Goal: Transaction & Acquisition: Book appointment/travel/reservation

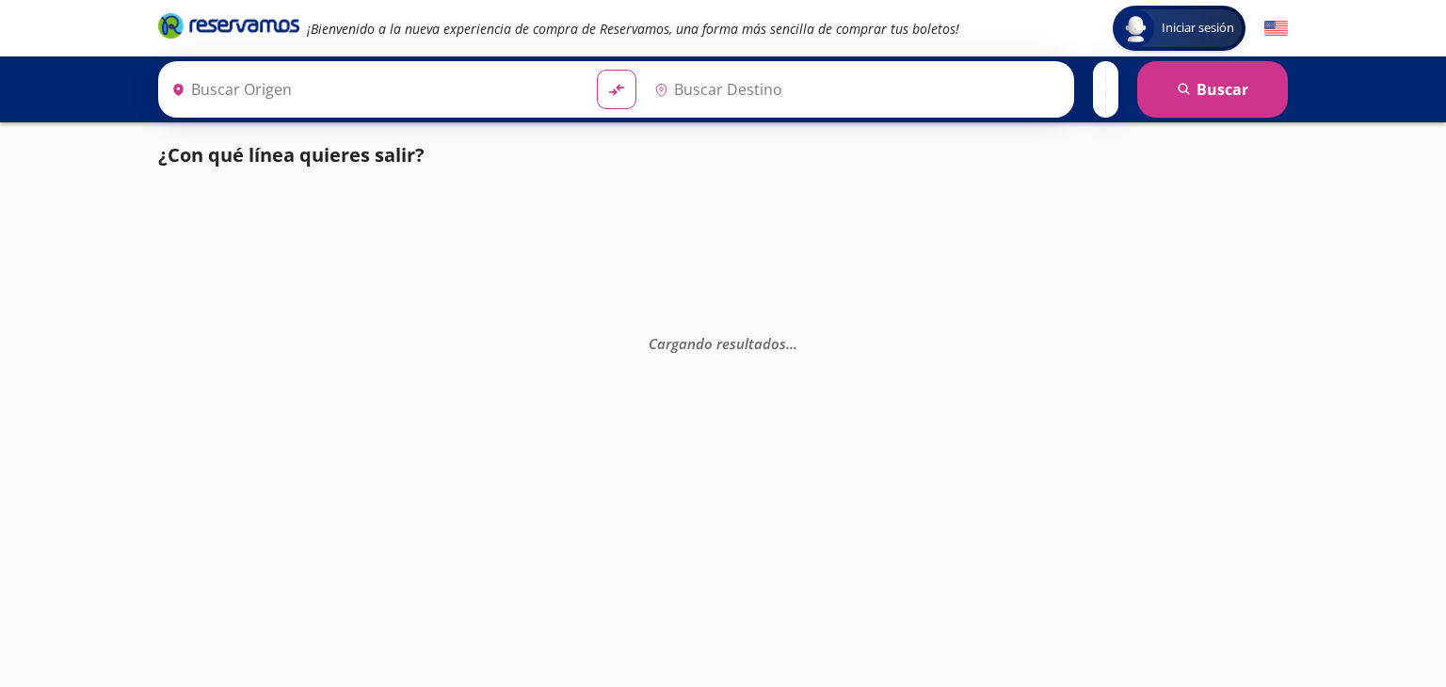
type input "[GEOGRAPHIC_DATA], [GEOGRAPHIC_DATA]"
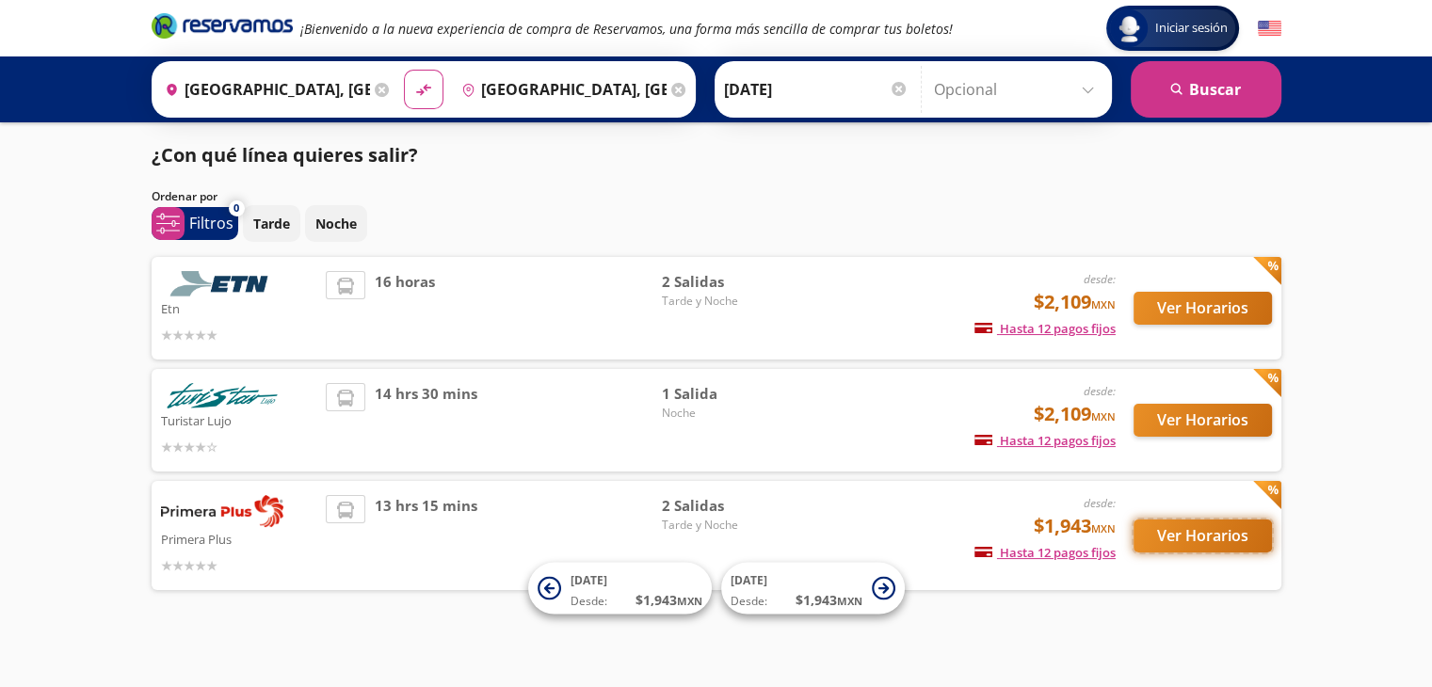
click at [1199, 535] on button "Ver Horarios" at bounding box center [1203, 536] width 138 height 33
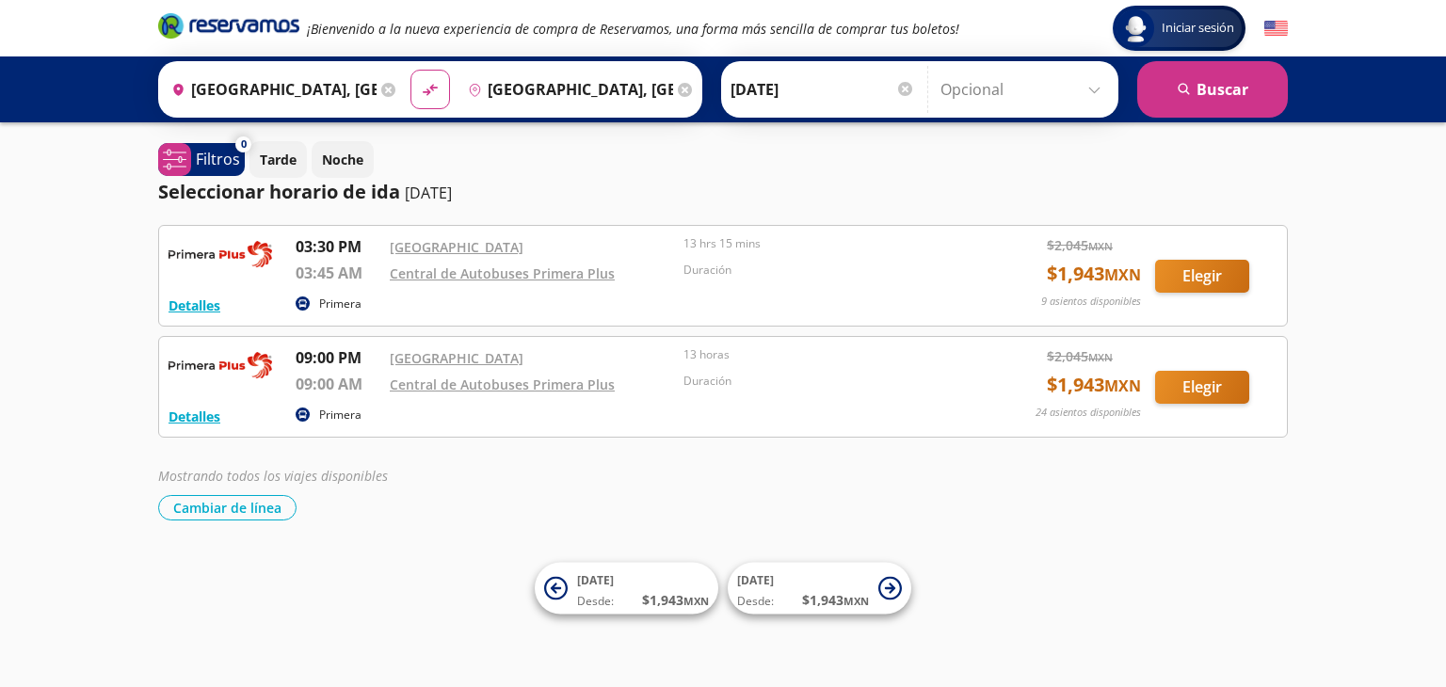
click at [320, 80] on input "[GEOGRAPHIC_DATA], [GEOGRAPHIC_DATA]" at bounding box center [270, 89] width 213 height 47
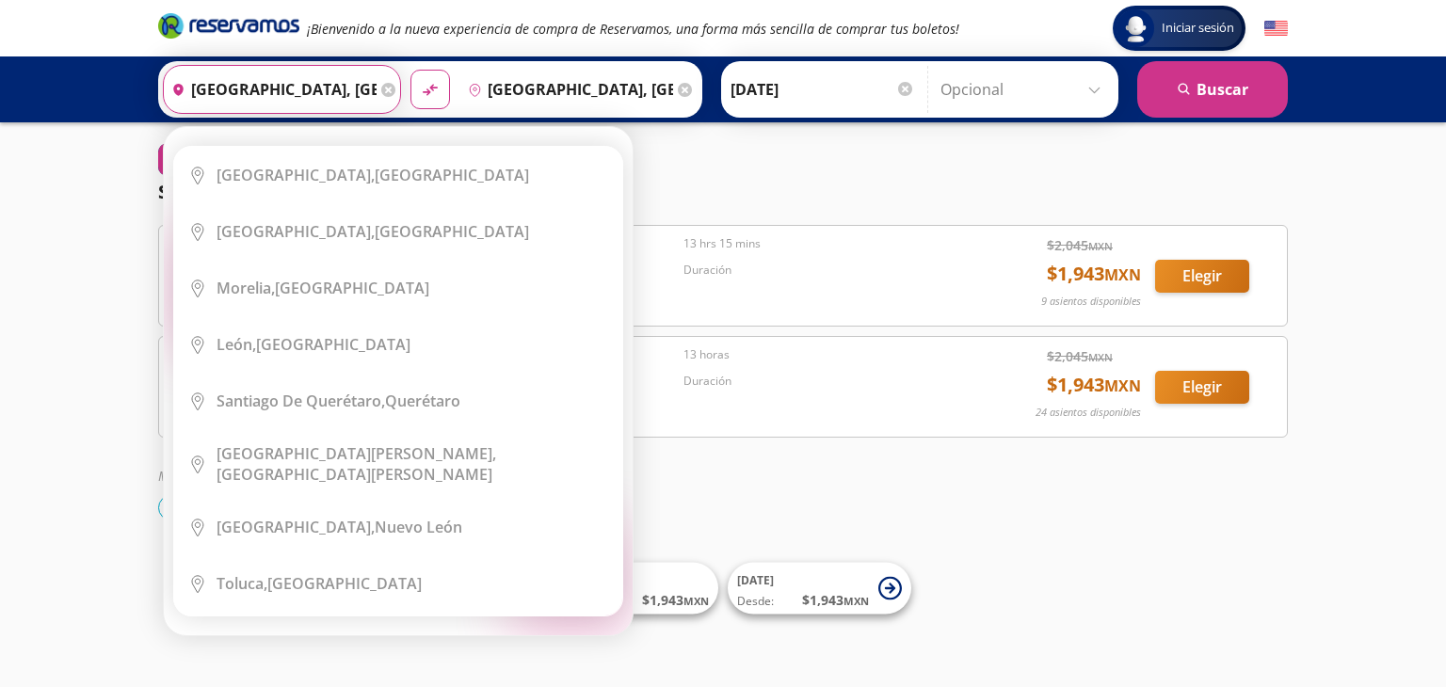
click at [298, 83] on input "[GEOGRAPHIC_DATA], [GEOGRAPHIC_DATA]" at bounding box center [270, 89] width 213 height 47
click at [381, 89] on icon at bounding box center [388, 90] width 14 height 14
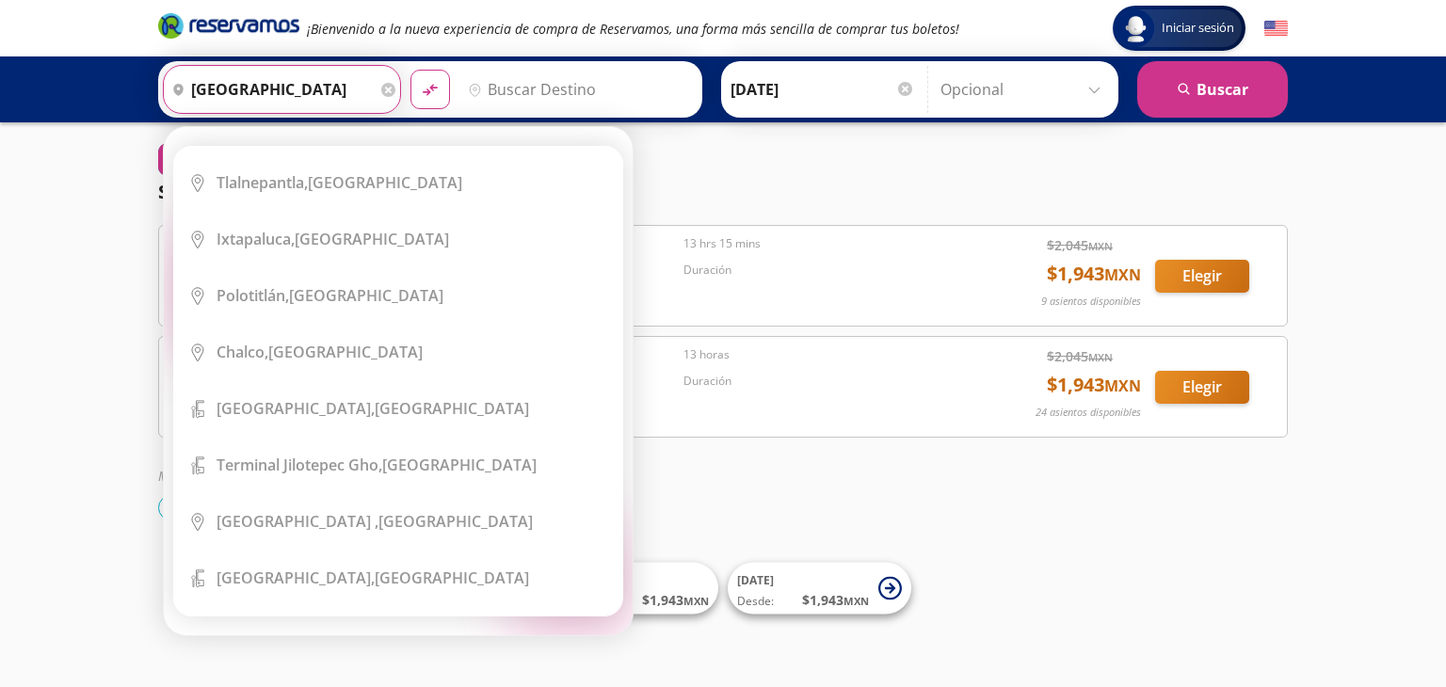
scroll to position [955, 0]
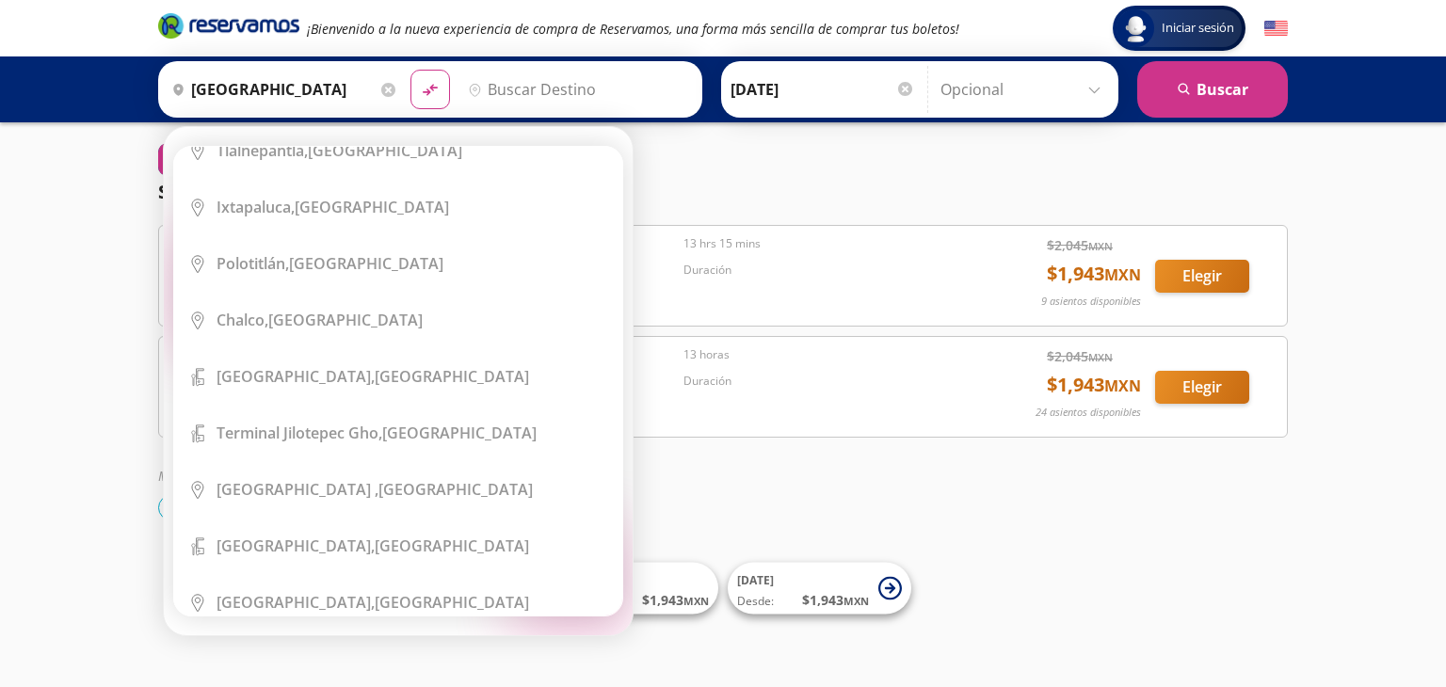
drag, startPoint x: 614, startPoint y: 552, endPoint x: 623, endPoint y: 240, distance: 311.8
click at [623, 240] on div "Elige tu origen Close Origen heroicons:map-pin-20-solid [GEOGRAPHIC_DATA] serch…" at bounding box center [398, 381] width 469 height 508
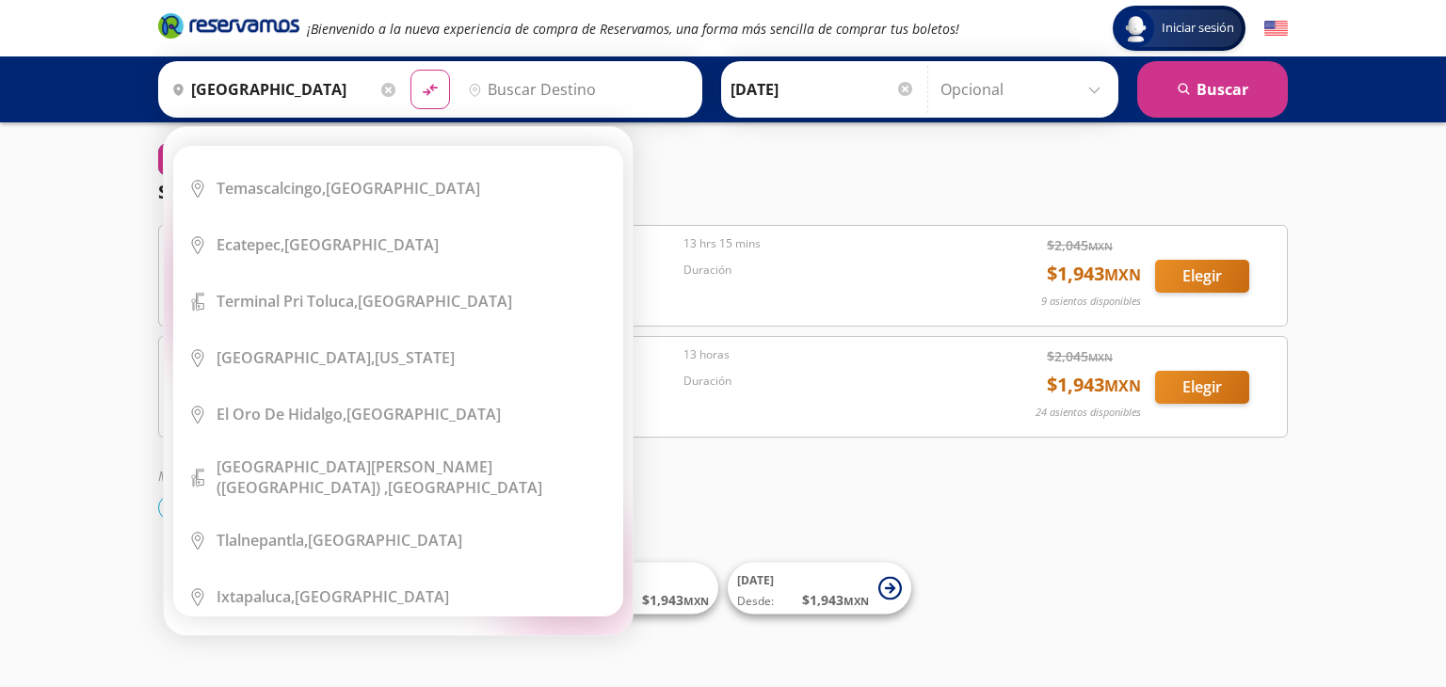
scroll to position [0, 0]
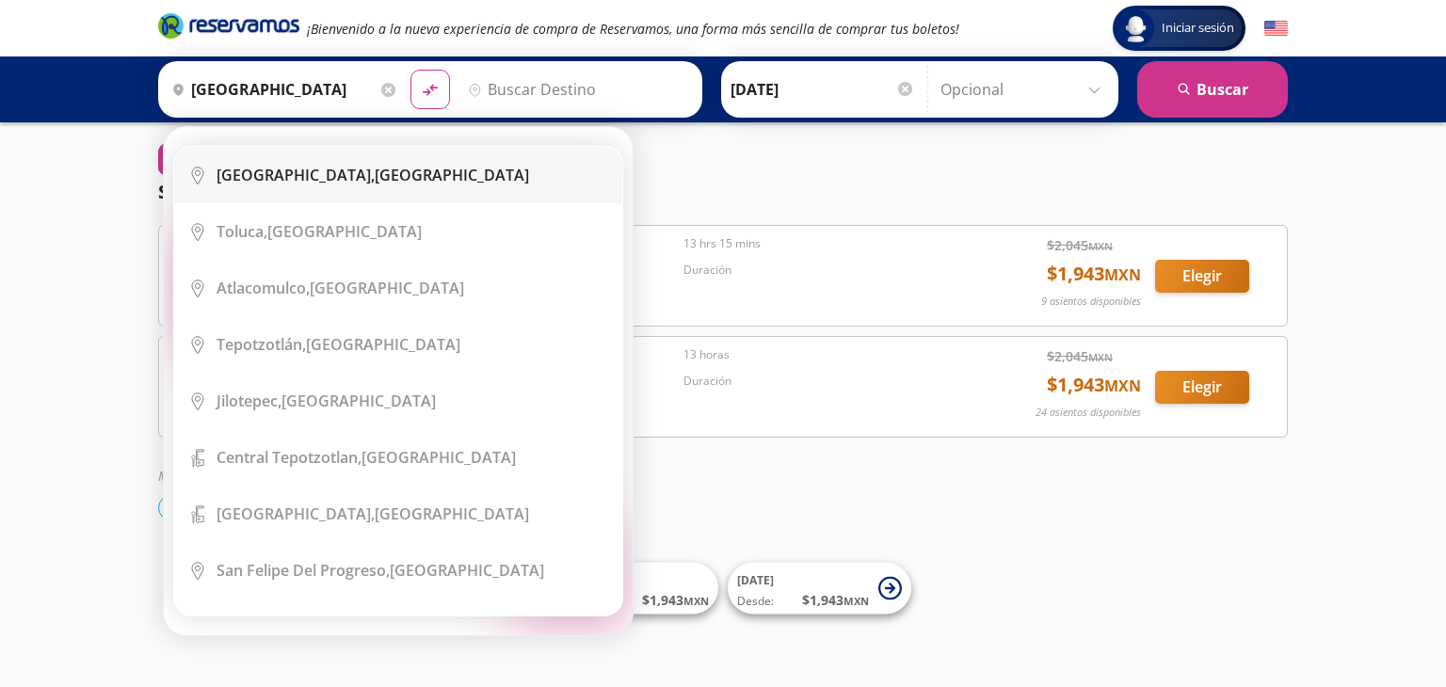
click at [392, 170] on div "[GEOGRAPHIC_DATA], [GEOGRAPHIC_DATA]" at bounding box center [373, 175] width 313 height 21
type input "[GEOGRAPHIC_DATA], [GEOGRAPHIC_DATA]"
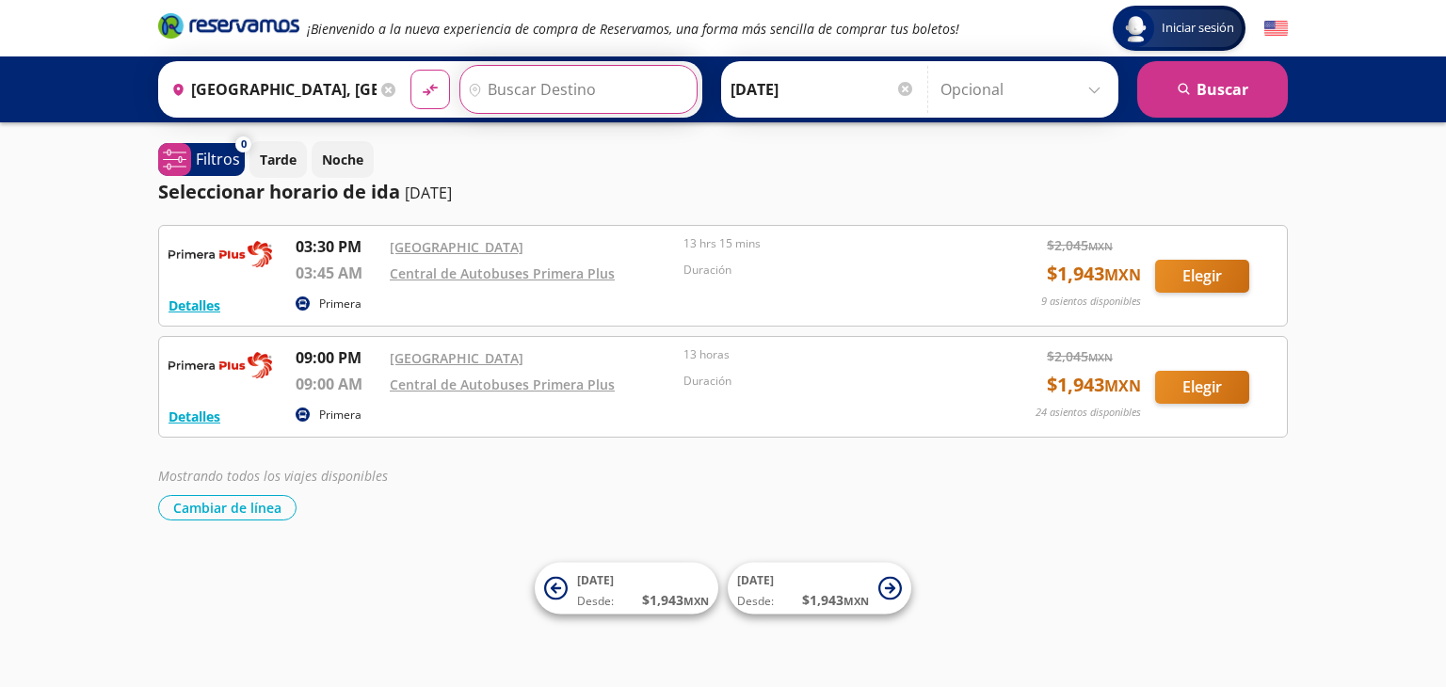
click at [560, 72] on input "Destino" at bounding box center [576, 89] width 232 height 47
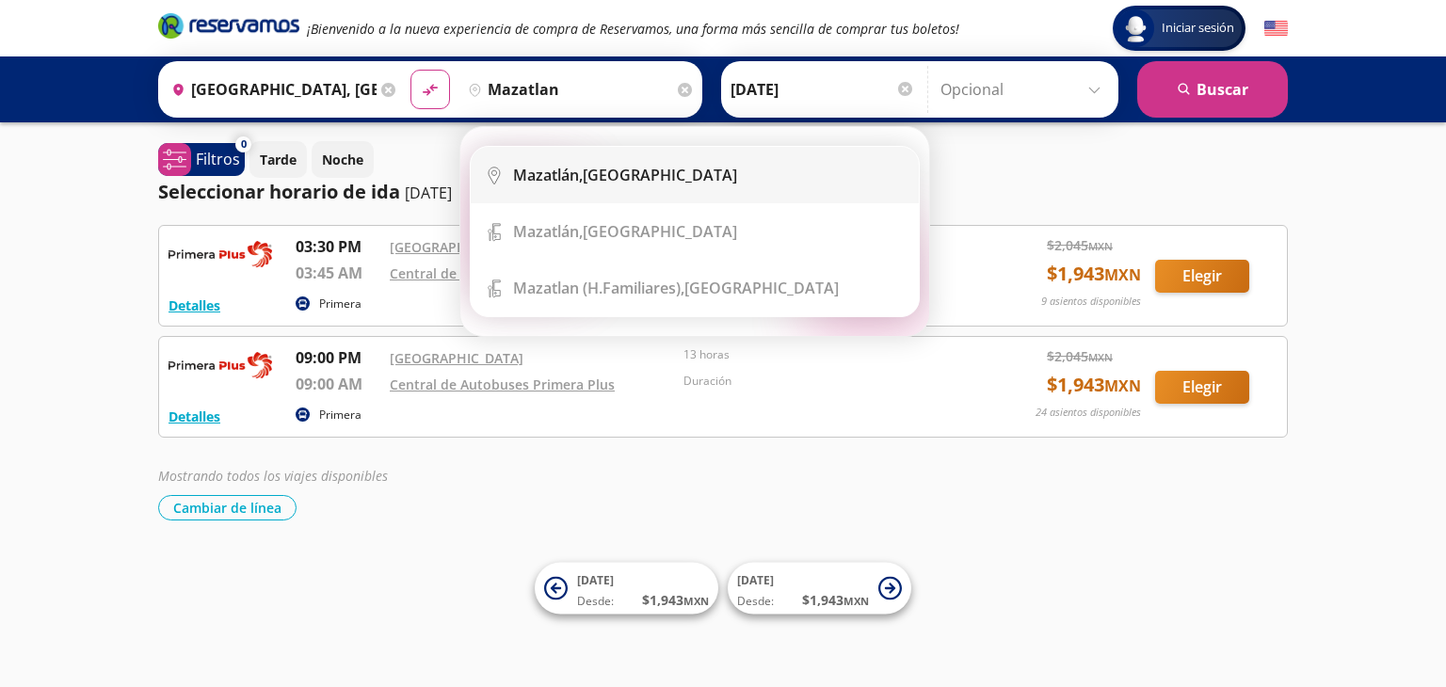
click at [581, 174] on div "[GEOGRAPHIC_DATA], [GEOGRAPHIC_DATA]" at bounding box center [625, 175] width 224 height 21
type input "[GEOGRAPHIC_DATA], [GEOGRAPHIC_DATA]"
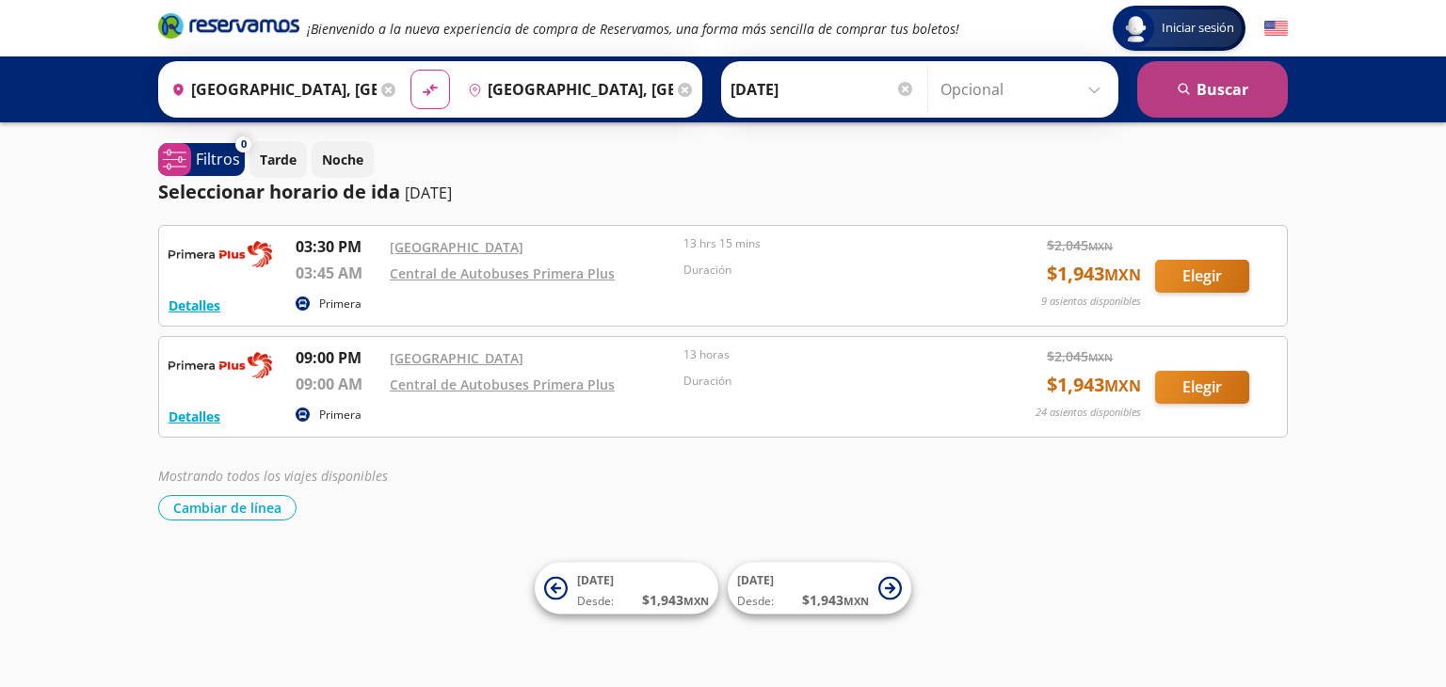
click at [1199, 75] on button "search [GEOGRAPHIC_DATA]" at bounding box center [1212, 89] width 151 height 56
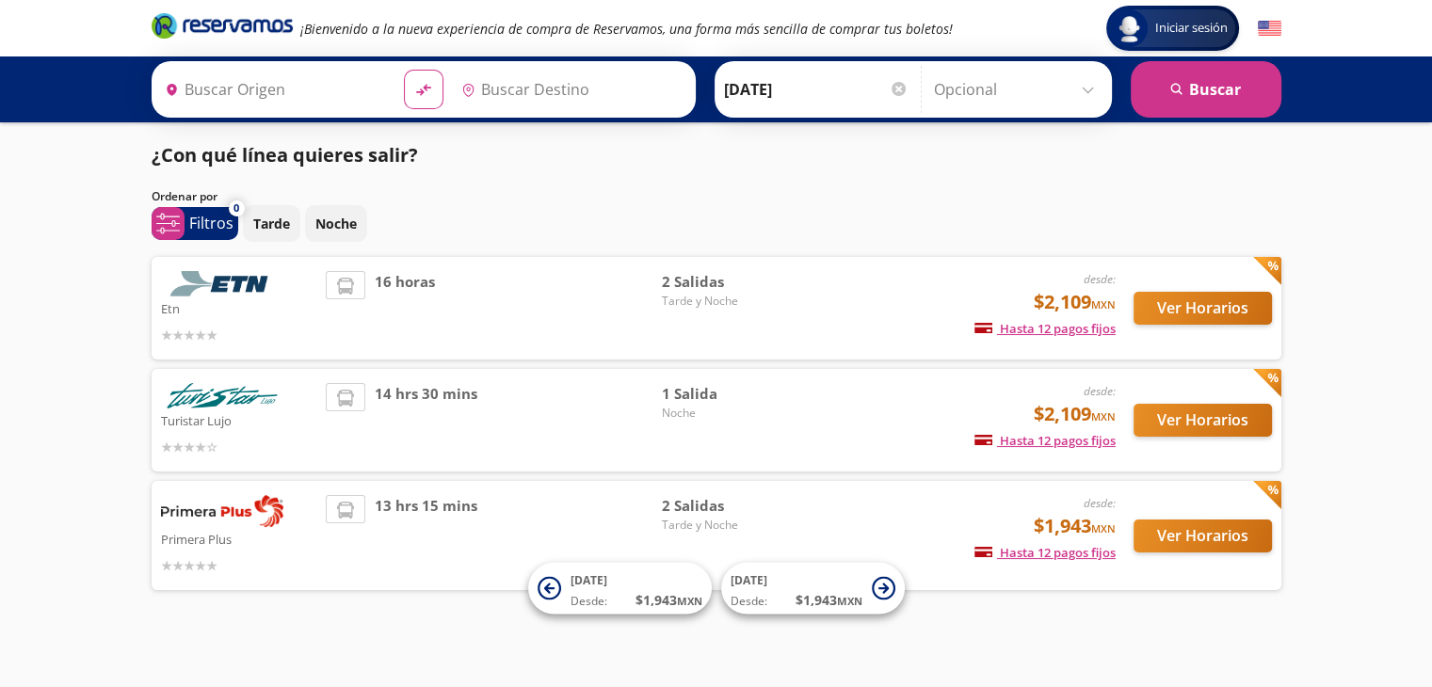
type input "[GEOGRAPHIC_DATA], [GEOGRAPHIC_DATA]"
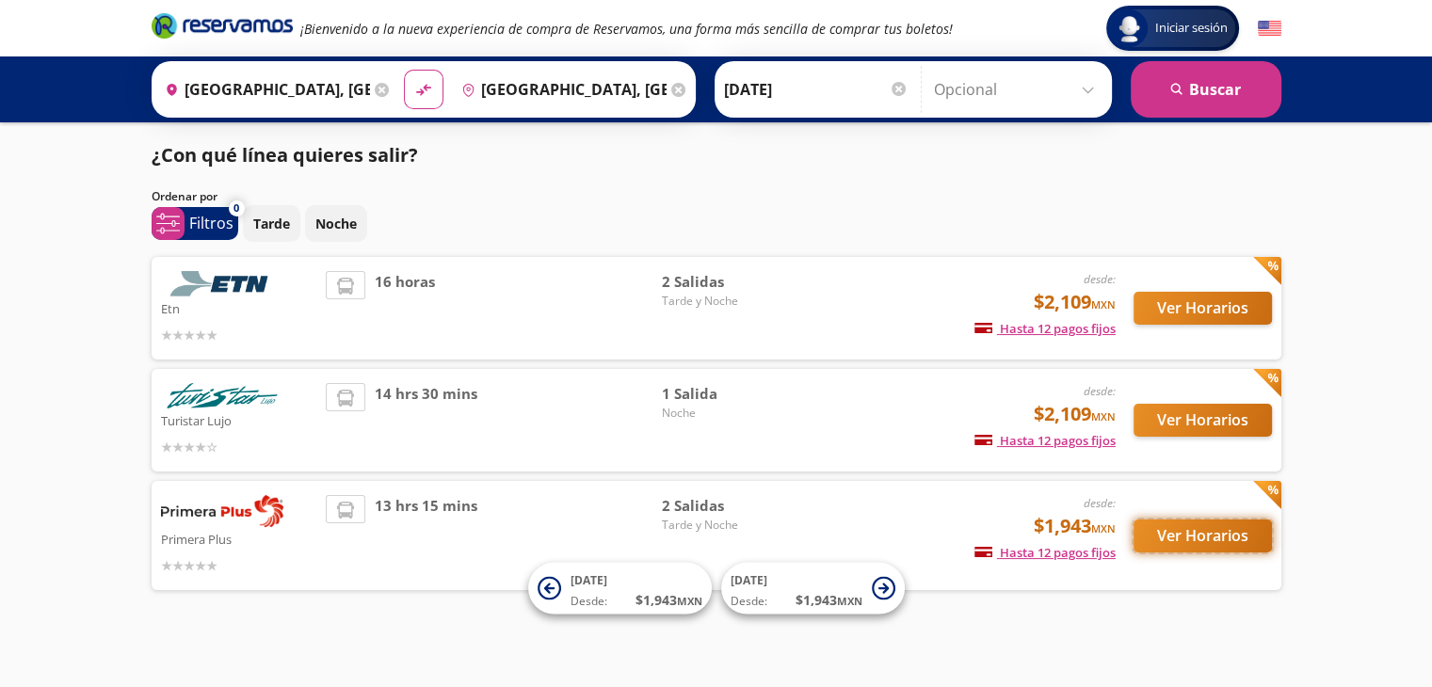
click at [1179, 535] on button "Ver Horarios" at bounding box center [1203, 536] width 138 height 33
